Goal: Information Seeking & Learning: Learn about a topic

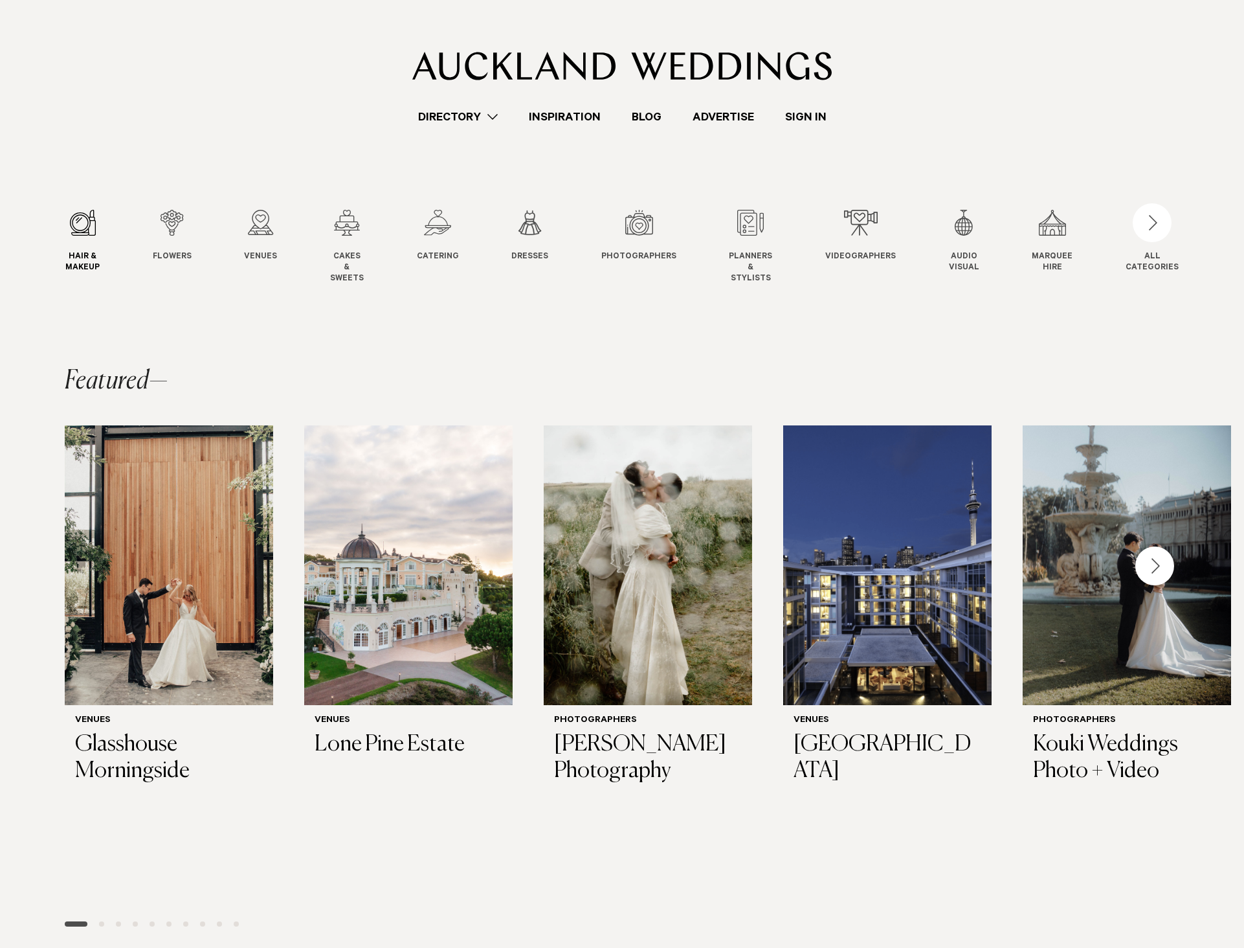
click at [85, 233] on div "1 / 12" at bounding box center [82, 223] width 34 height 26
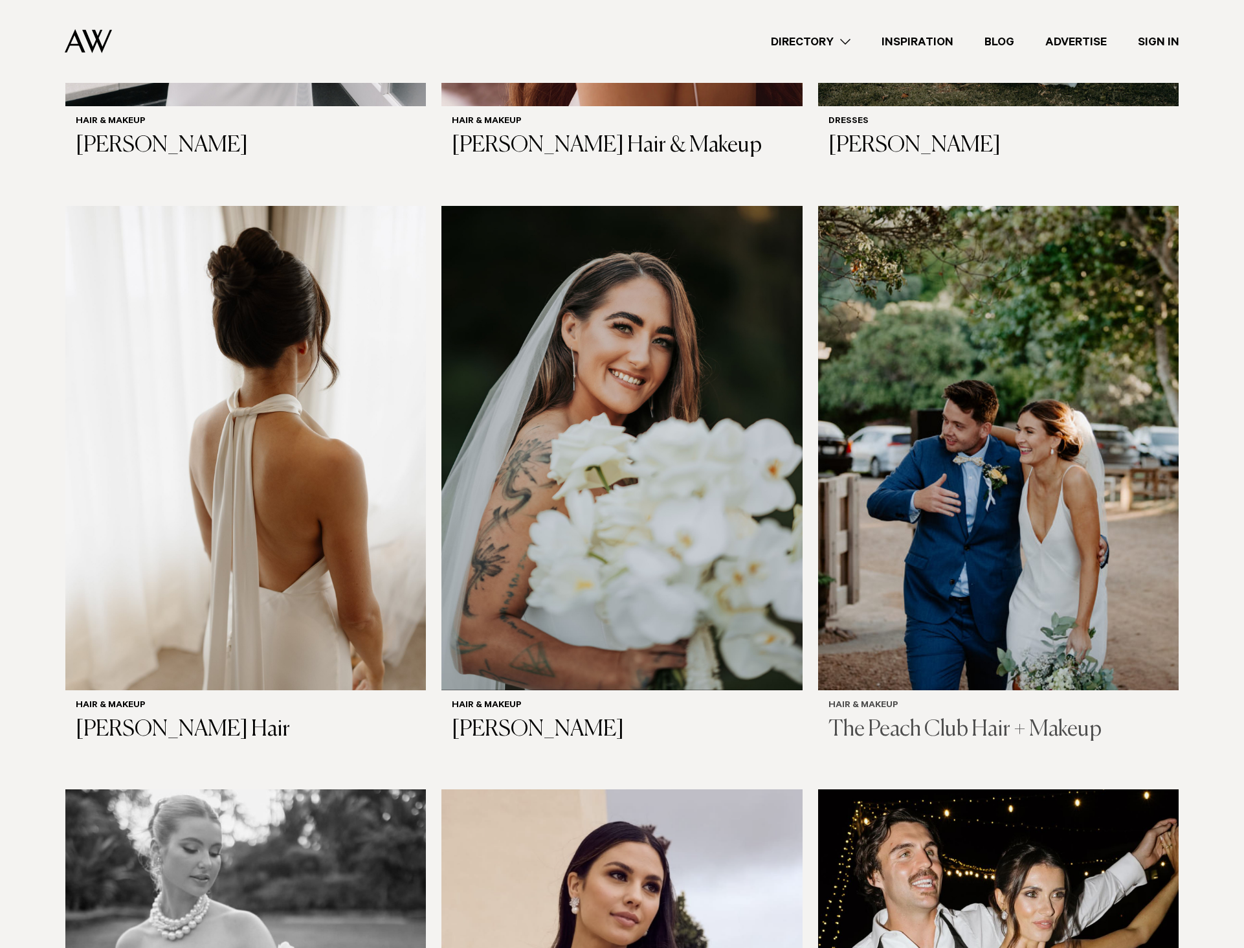
scroll to position [702, 0]
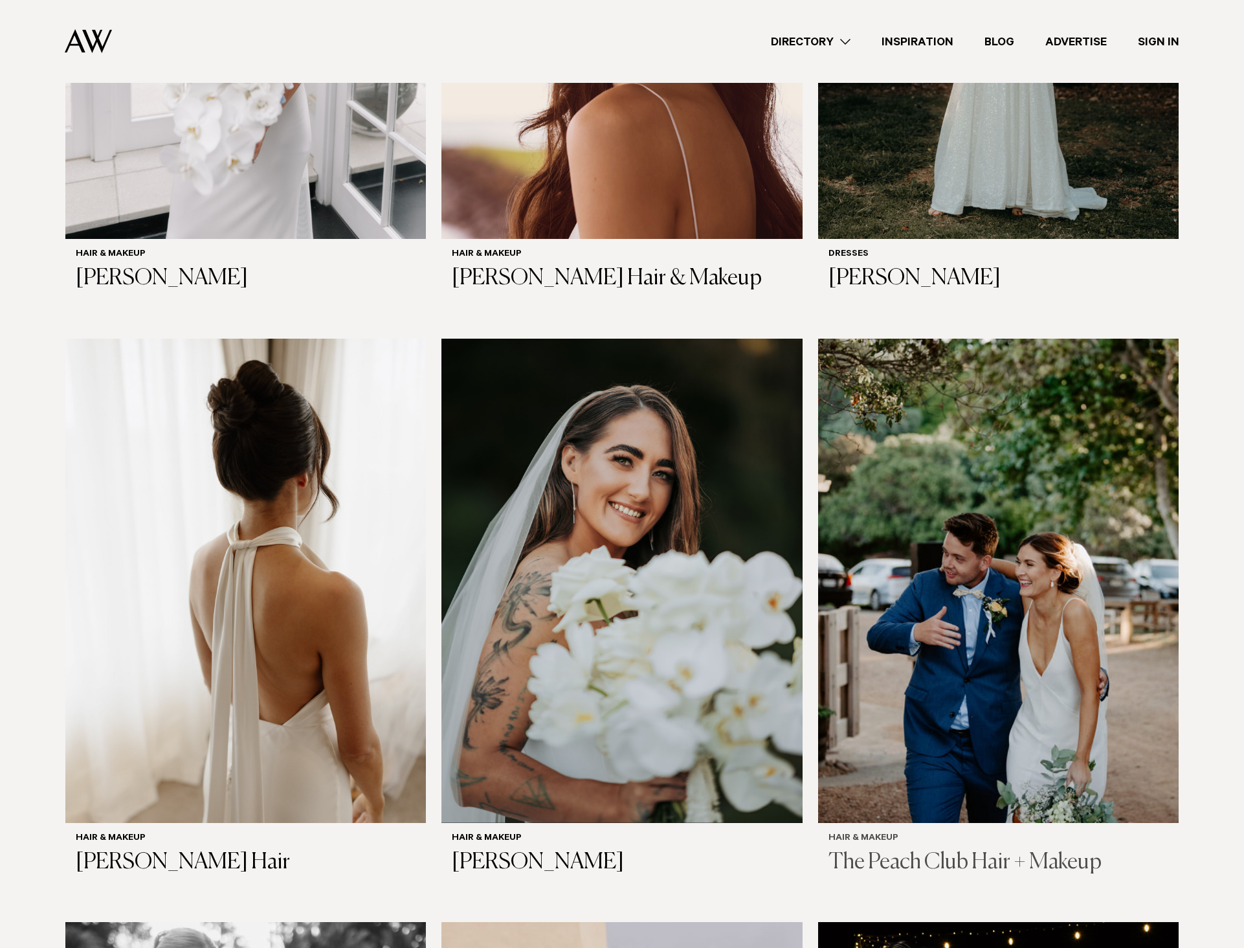
click at [947, 419] on img at bounding box center [998, 581] width 361 height 484
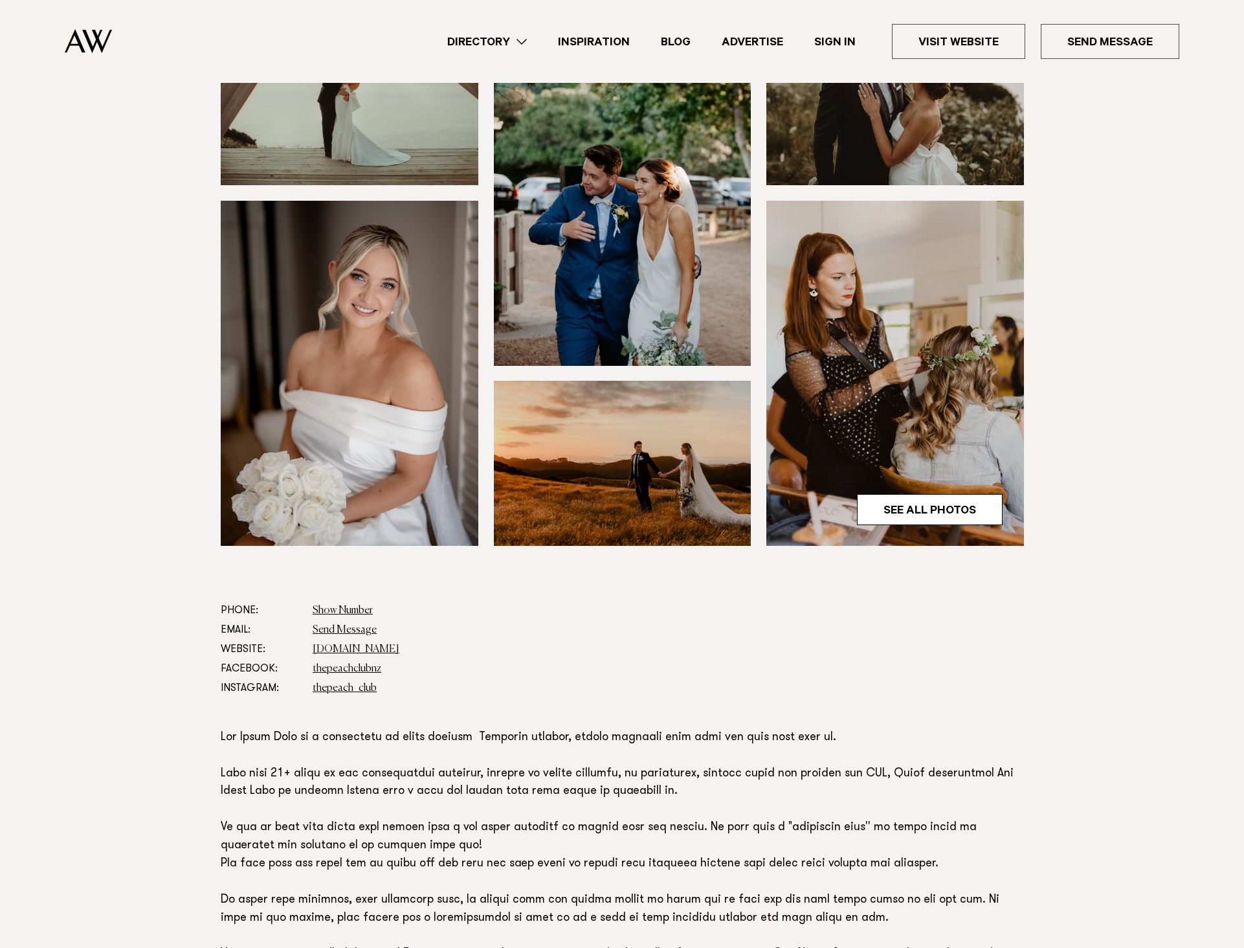
scroll to position [126, 0]
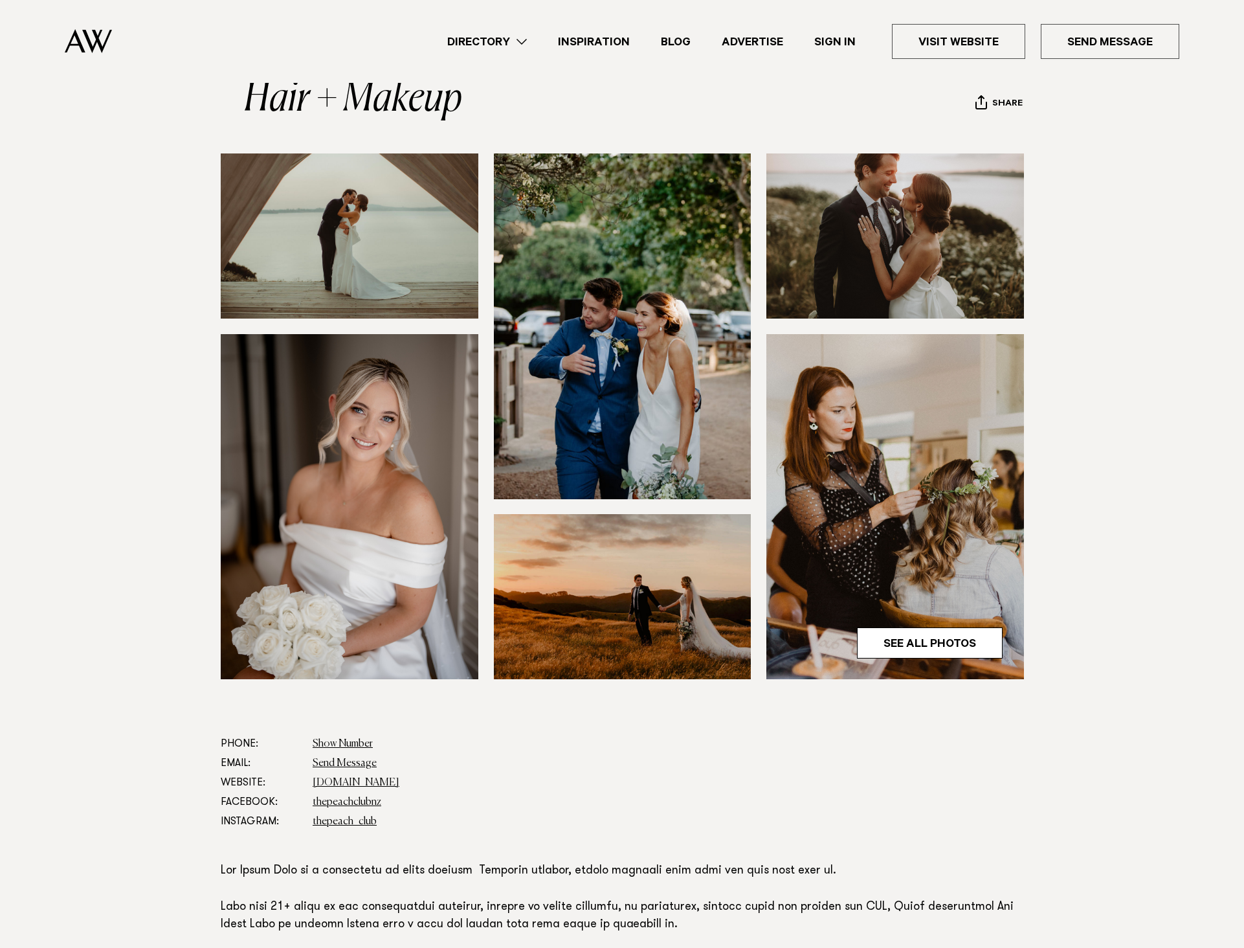
click at [484, 39] on link "Directory" at bounding box center [487, 41] width 111 height 17
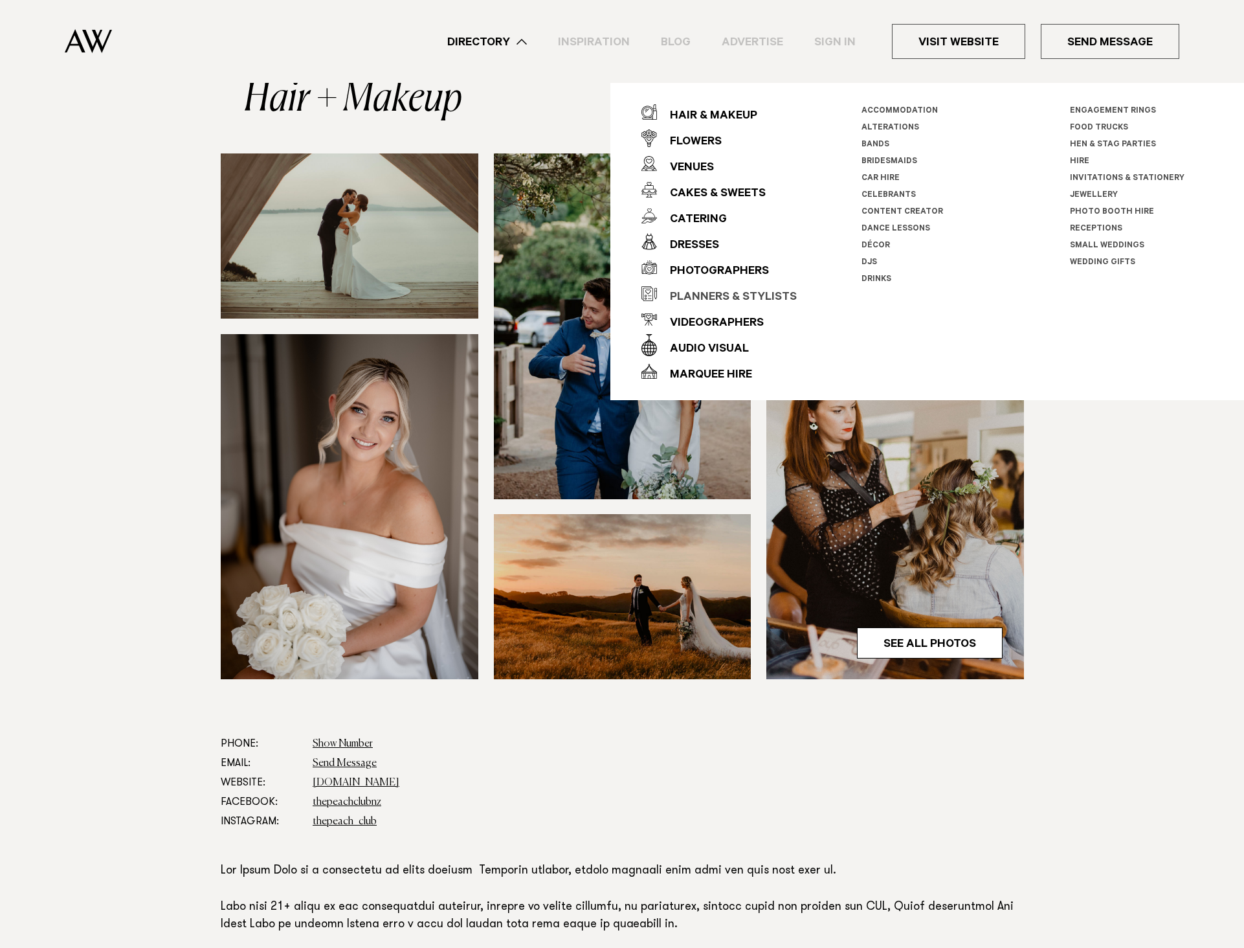
click at [706, 291] on div "Planners & Stylists" at bounding box center [727, 298] width 140 height 26
